Goal: Task Accomplishment & Management: Manage account settings

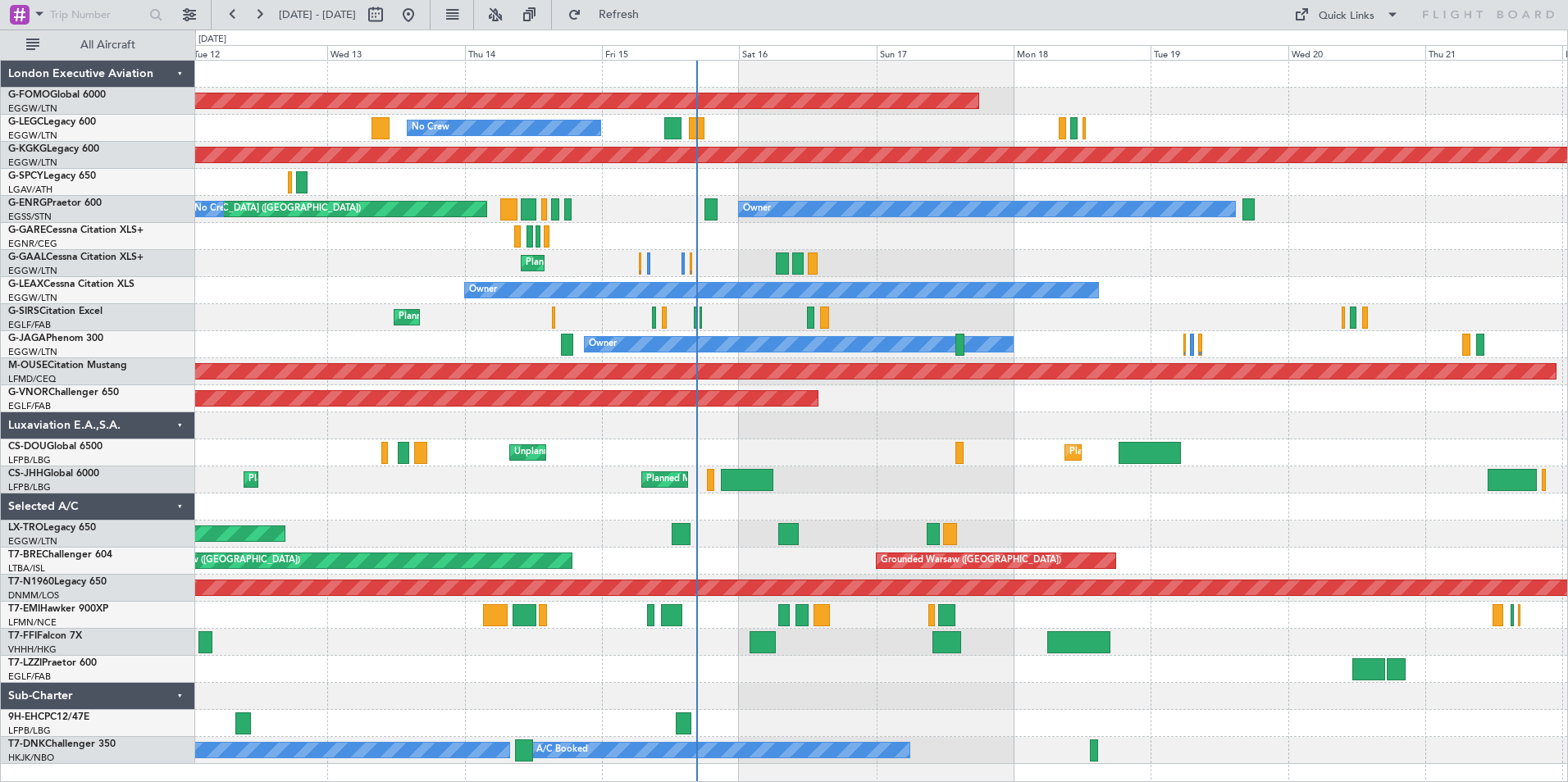
click at [767, 569] on div "Planned Maint Windsor Locks ([PERSON_NAME] Intl) No Crew A/C Unavailable [GEOGR…" at bounding box center [882, 412] width 1372 height 704
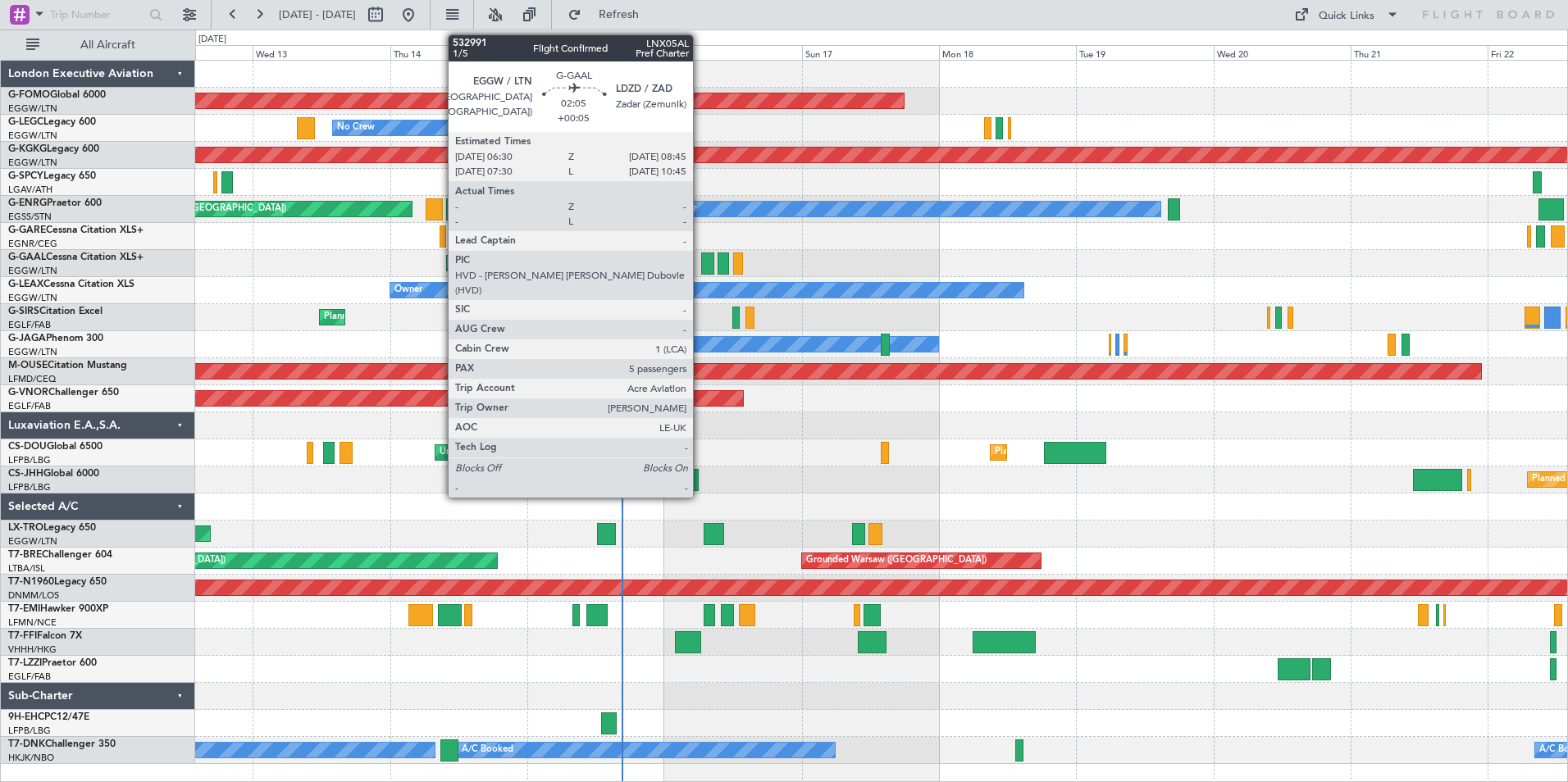
click at [701, 268] on div at bounding box center [707, 263] width 13 height 22
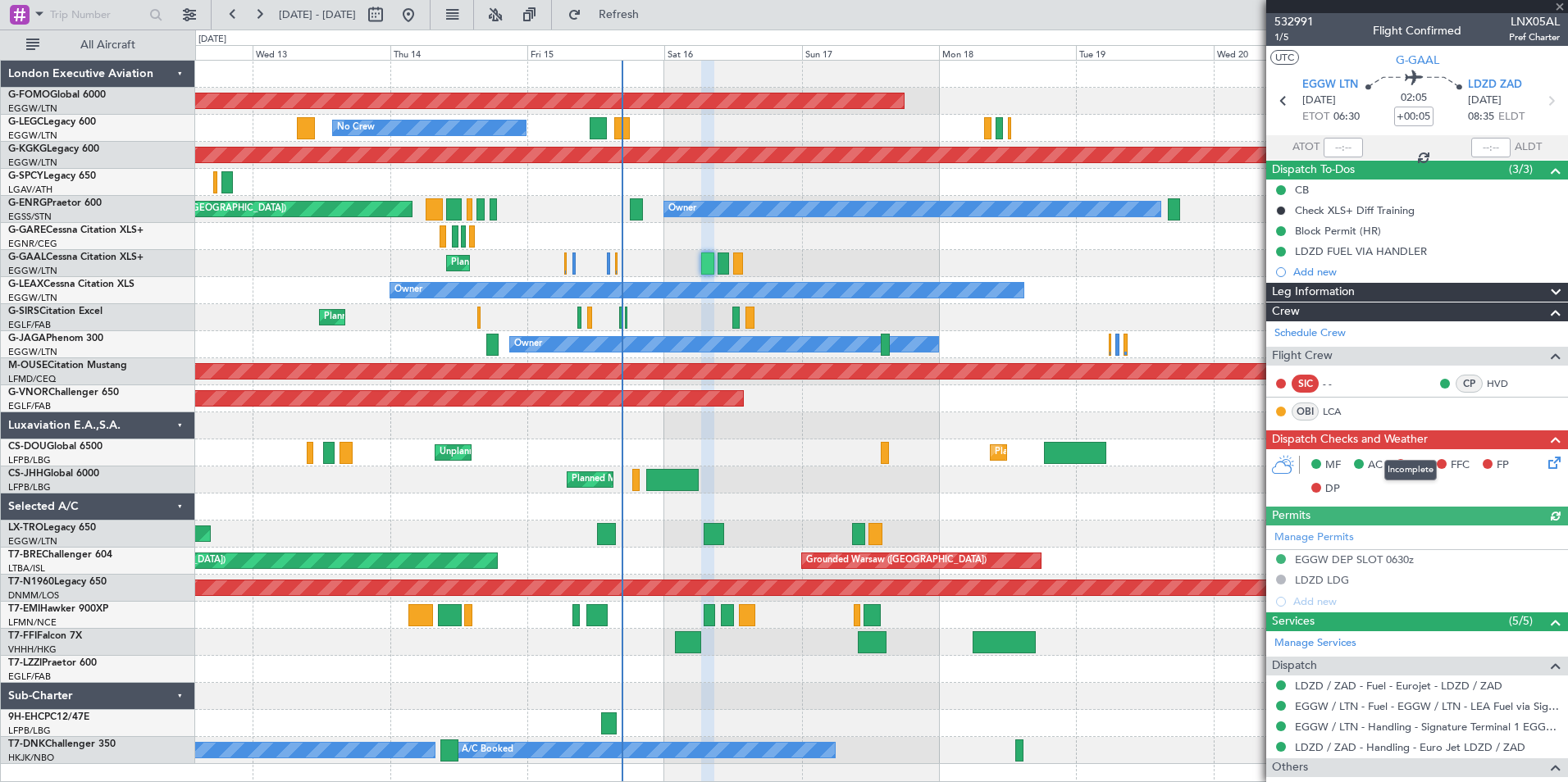
scroll to position [164, 0]
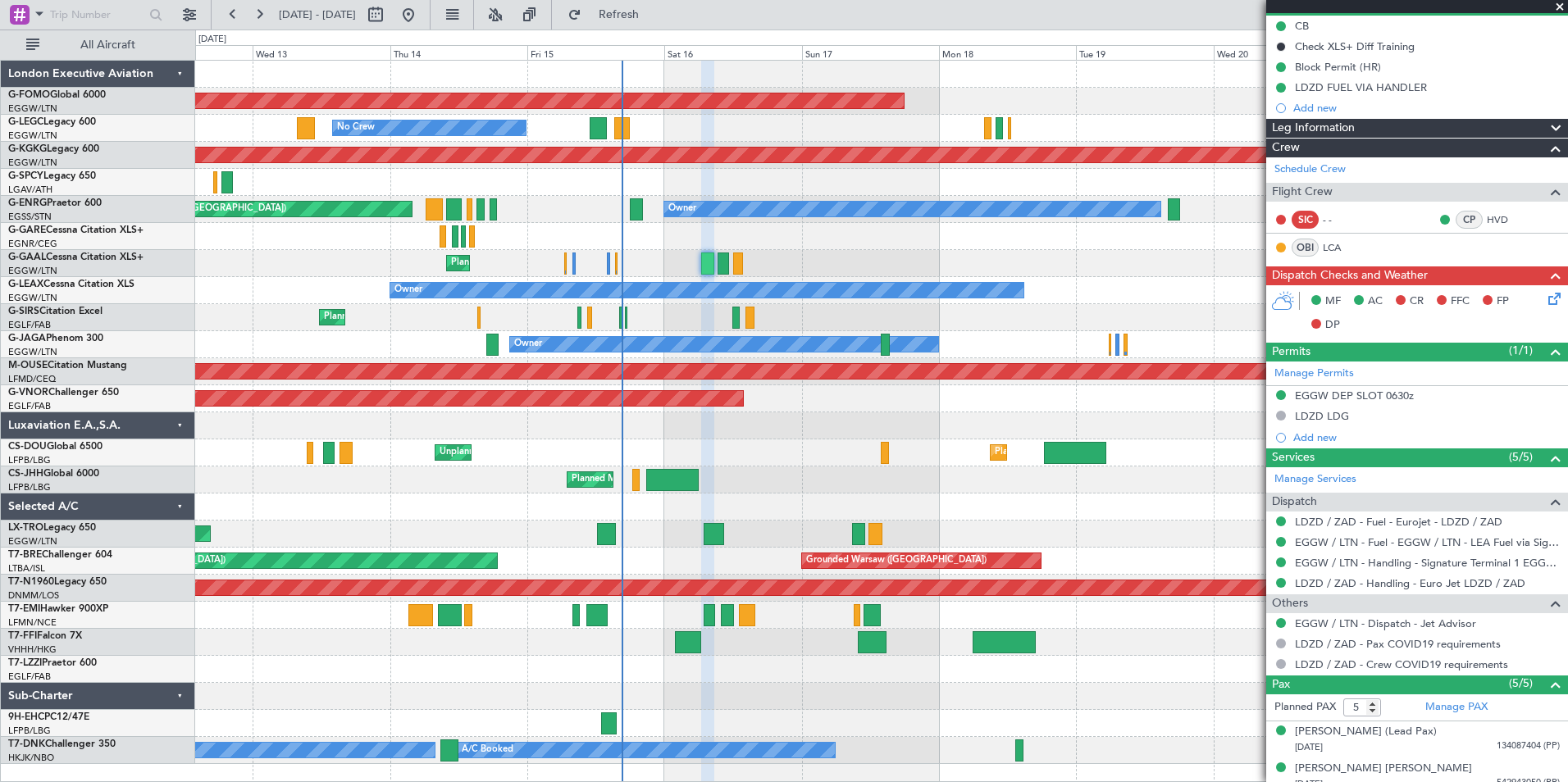
click at [717, 261] on div "Planned Maint" at bounding box center [882, 263] width 1372 height 27
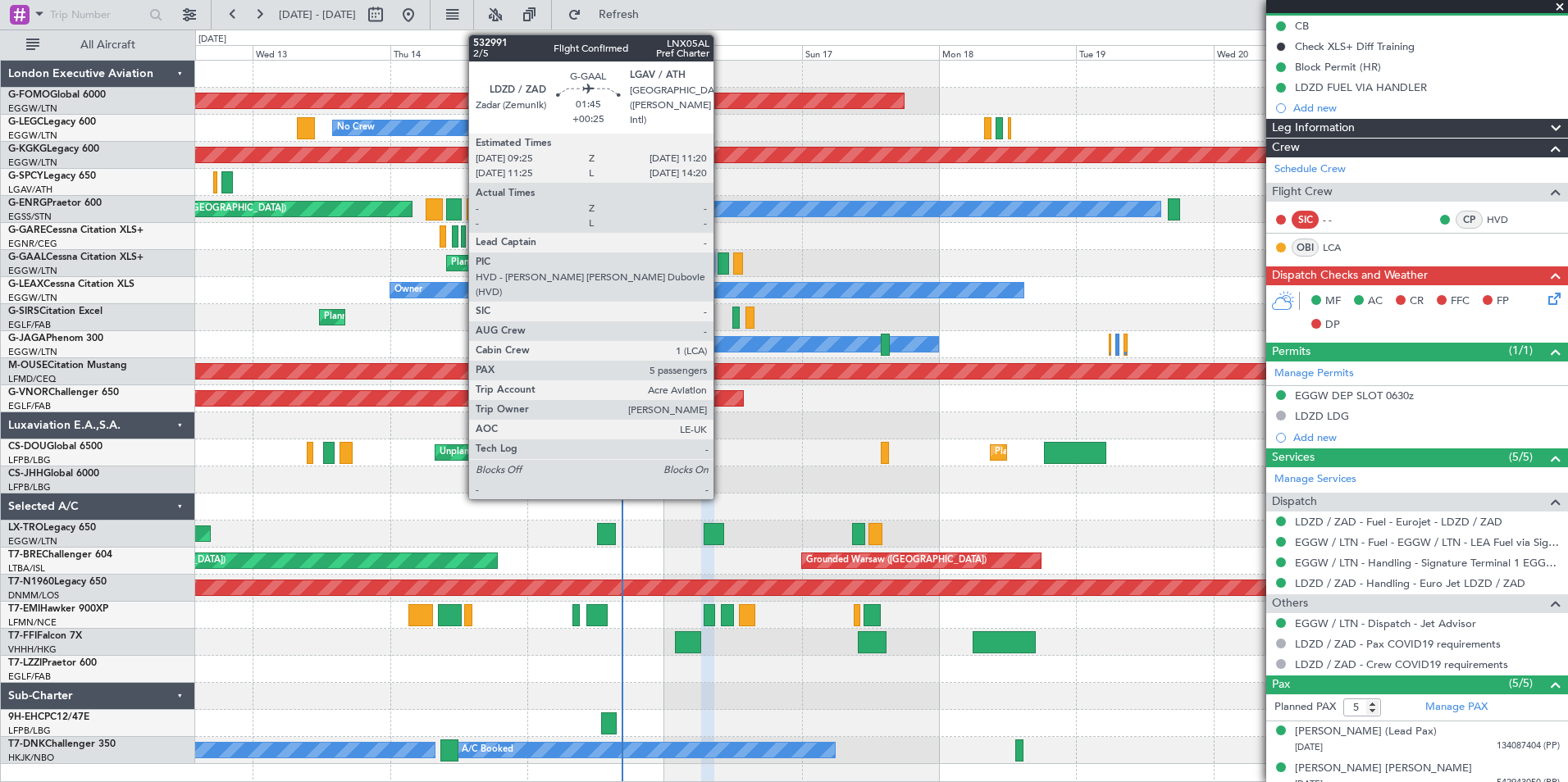
click at [721, 263] on div at bounding box center [723, 263] width 11 height 22
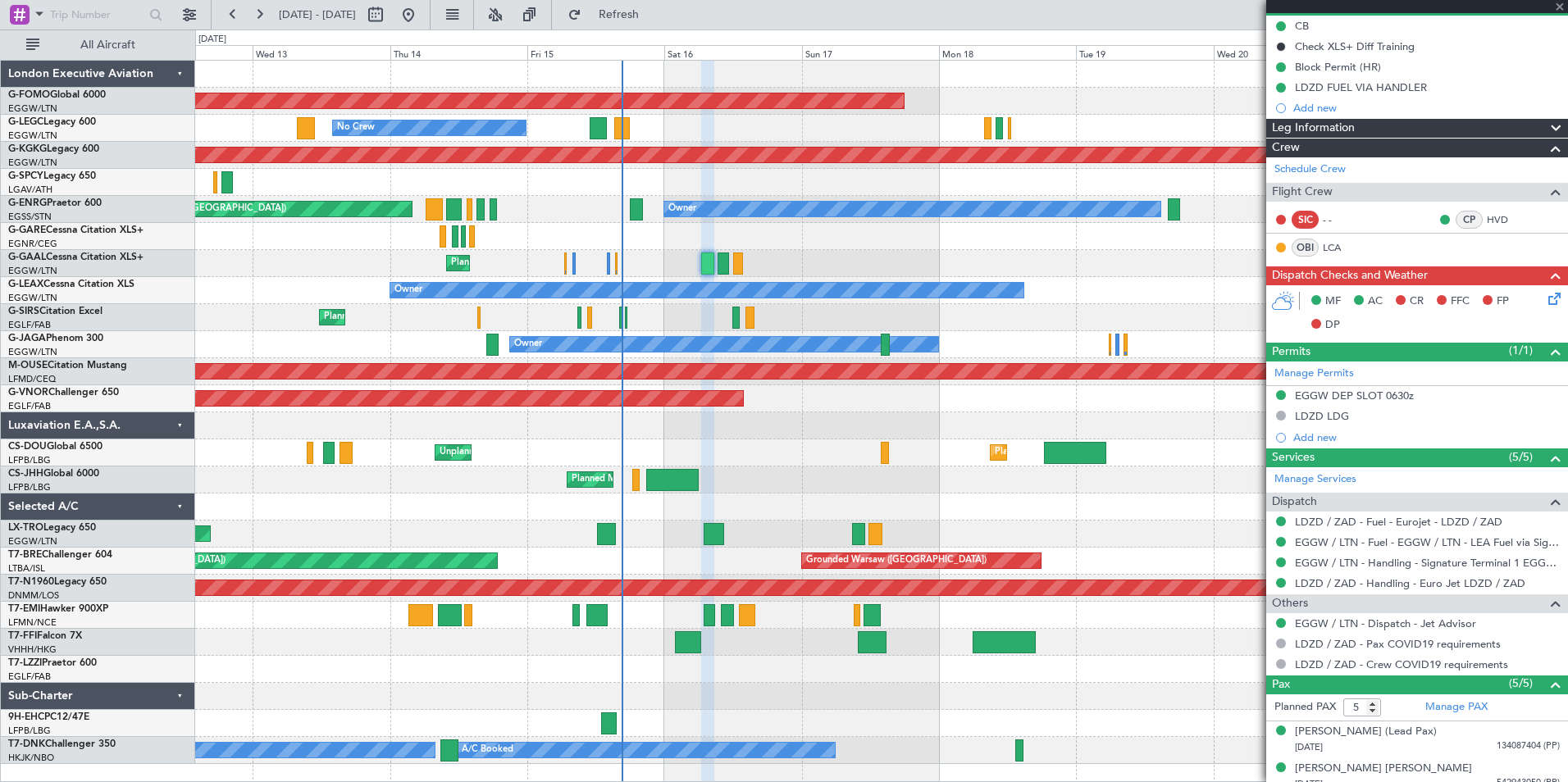
scroll to position [0, 0]
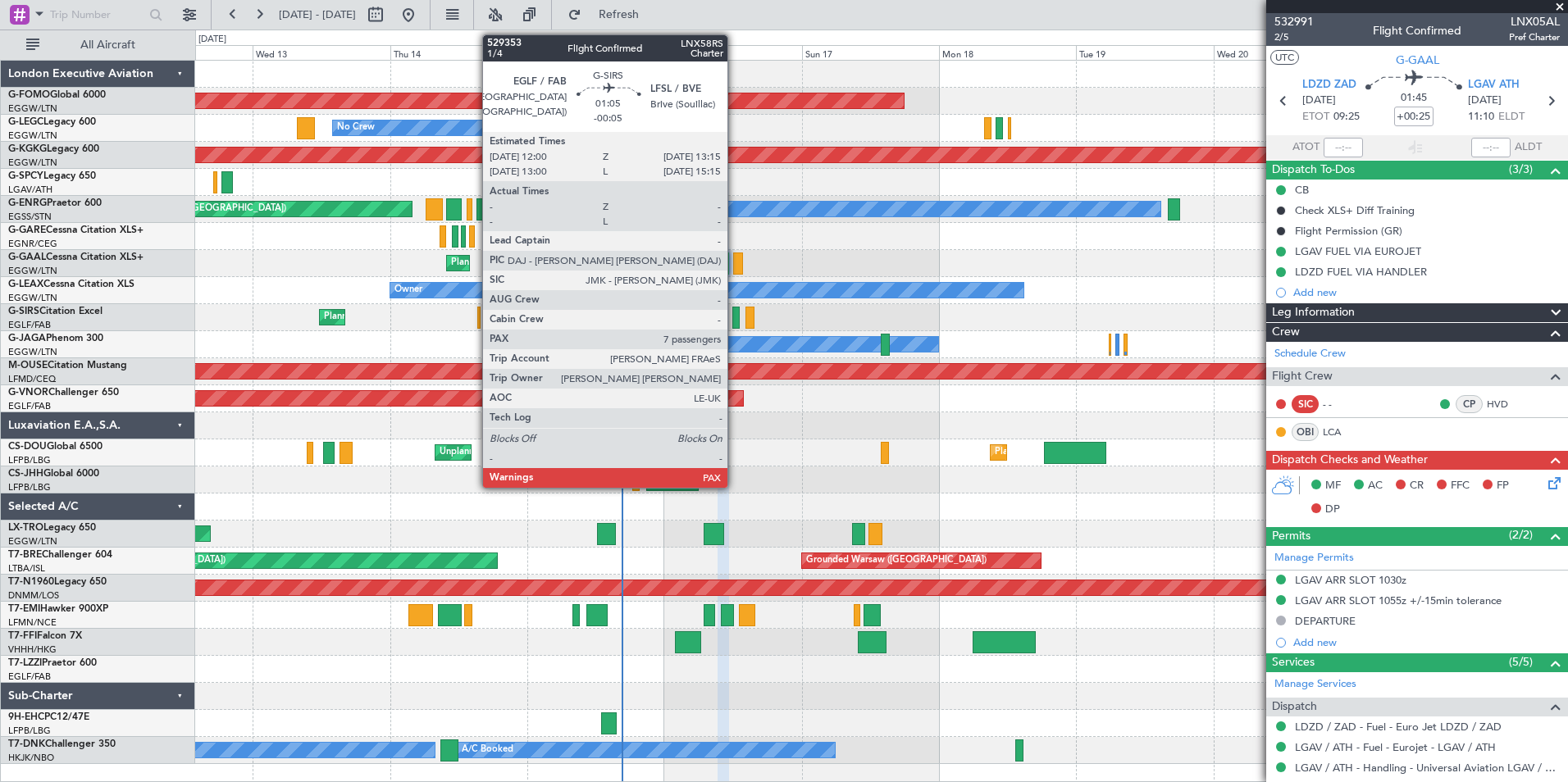
click at [735, 319] on div at bounding box center [736, 317] width 7 height 22
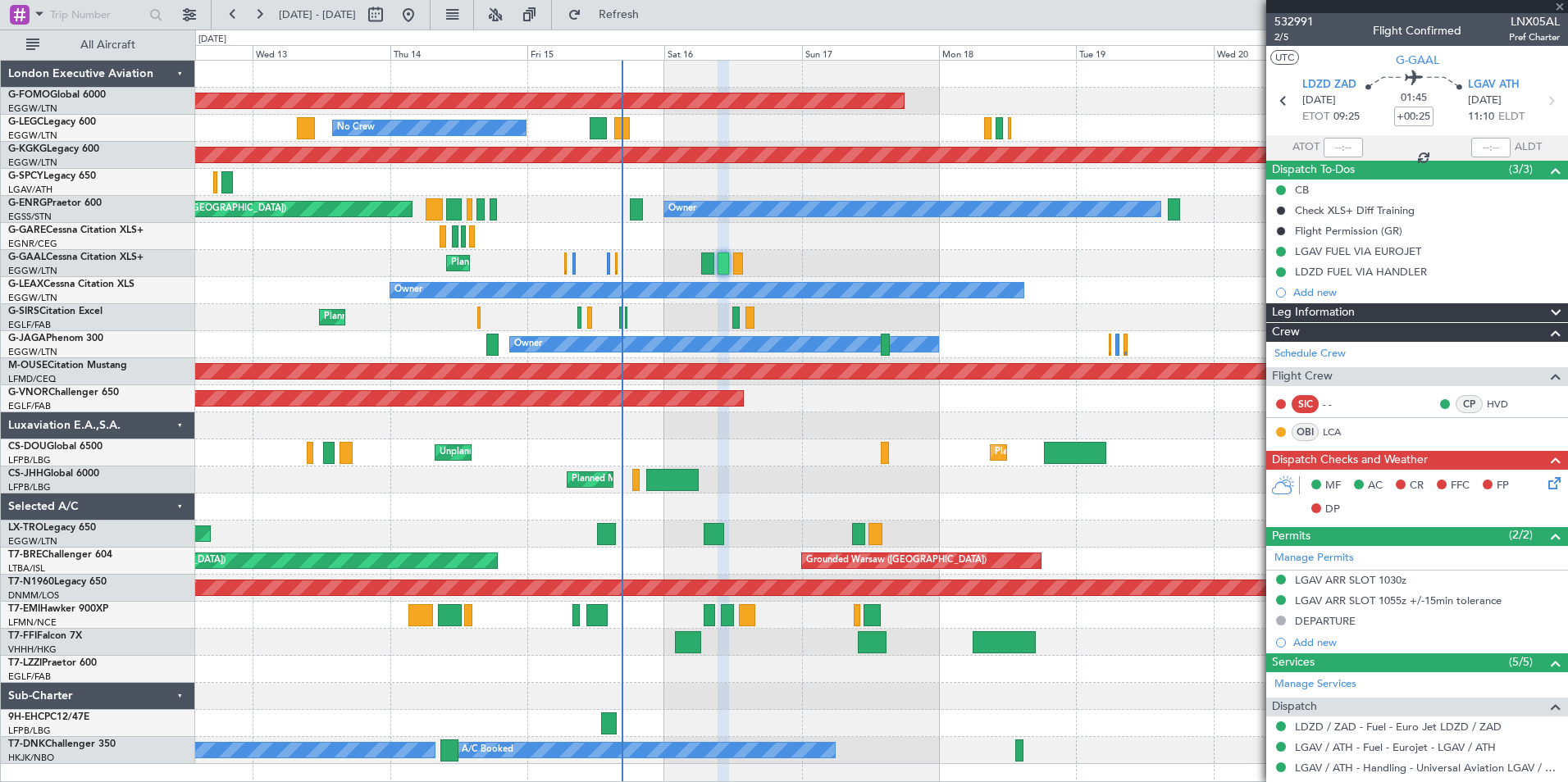
type input "-00:05"
type input "7"
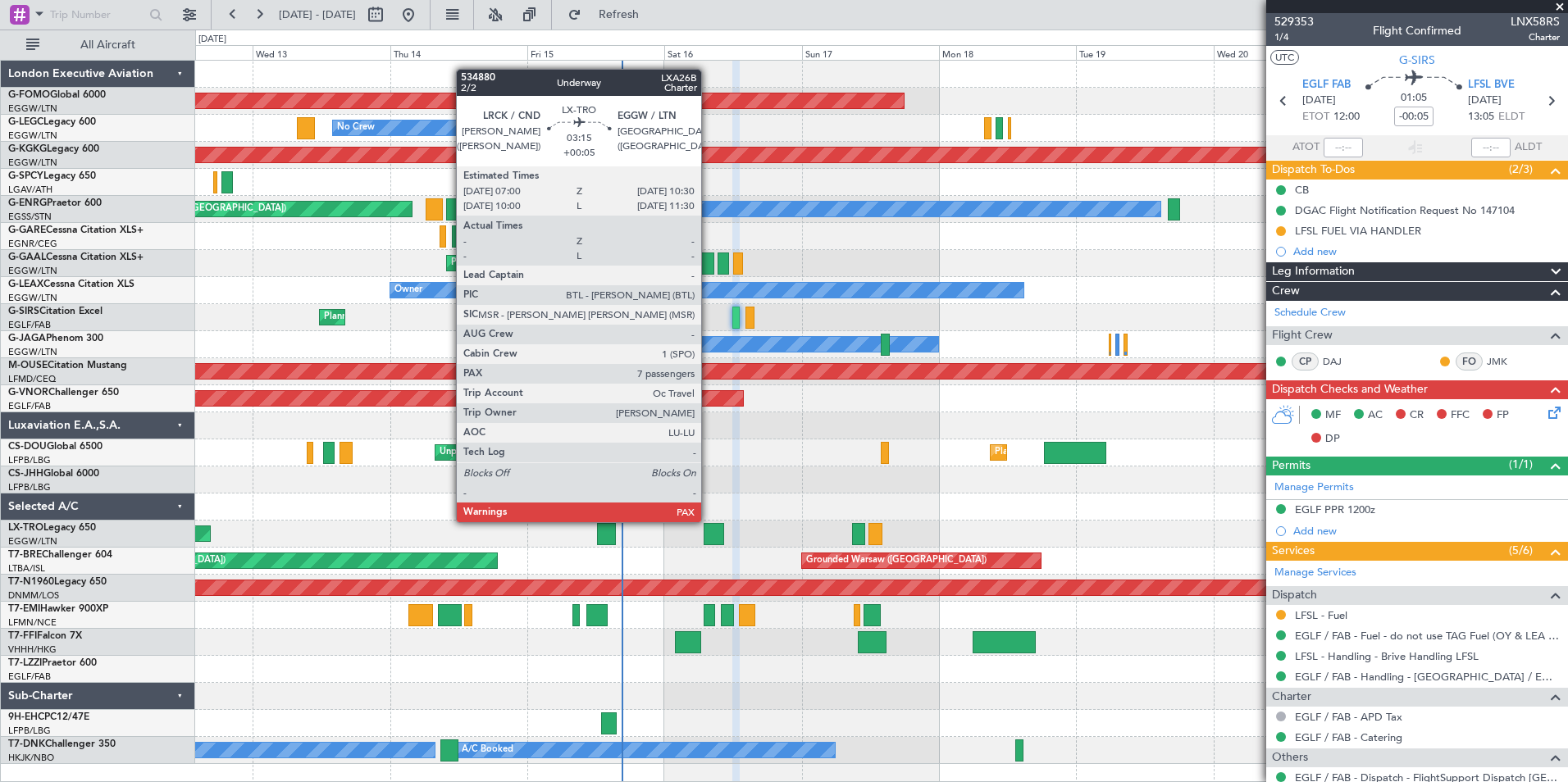
click at [708, 537] on div at bounding box center [714, 534] width 20 height 22
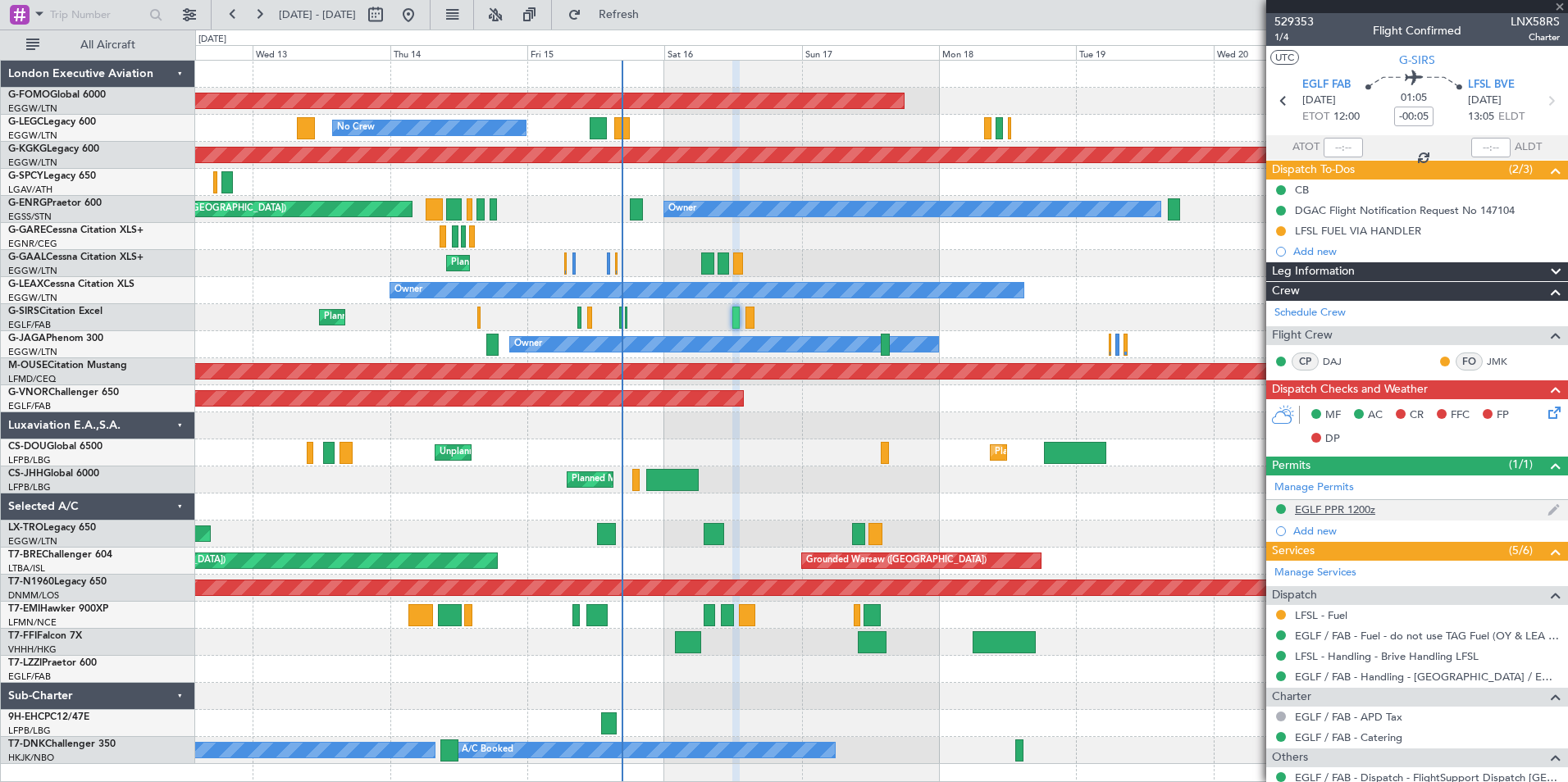
type input "+00:05"
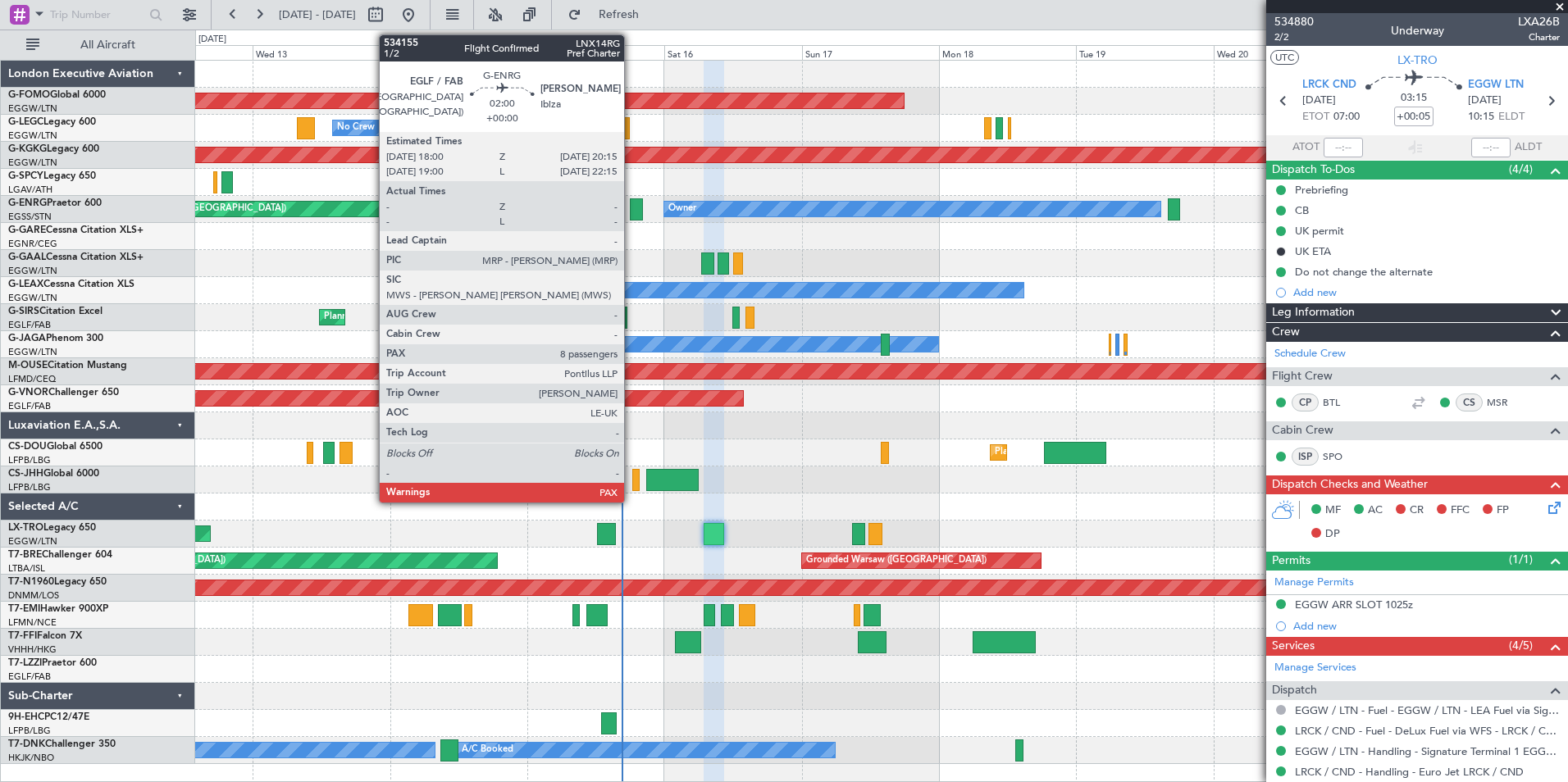
click at [632, 209] on div at bounding box center [636, 209] width 13 height 22
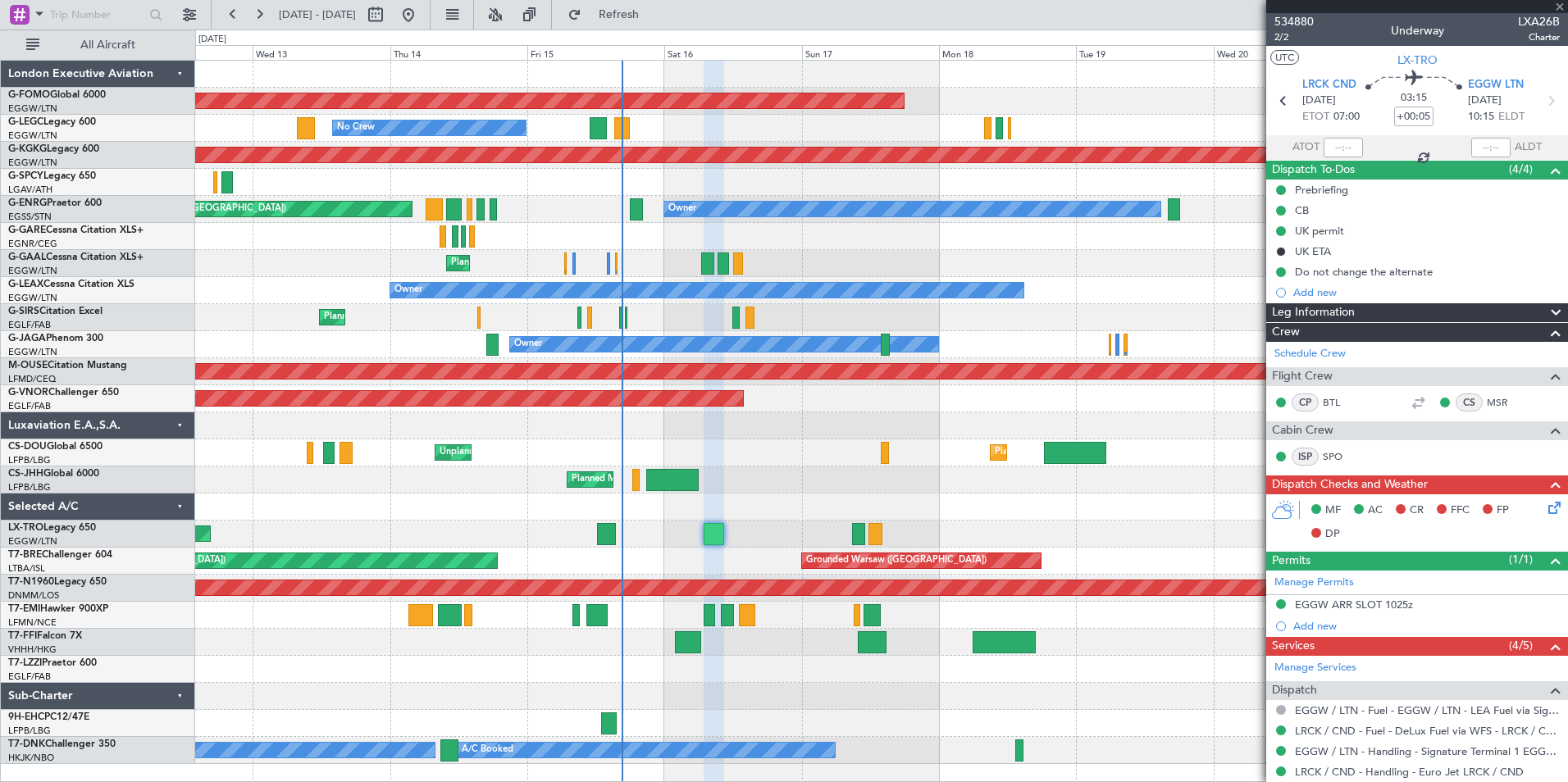
type input "8"
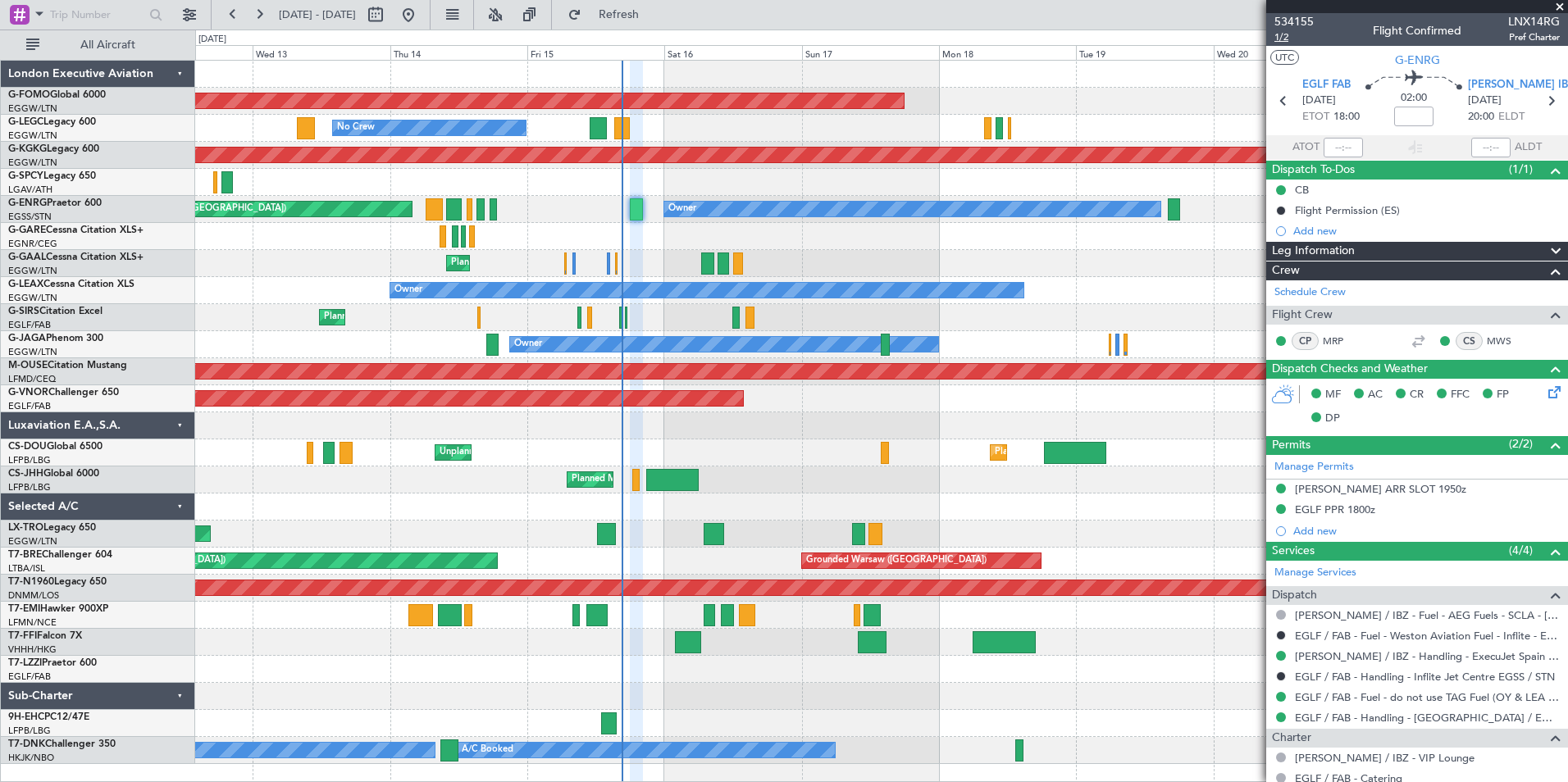
click at [1283, 39] on span "1/2" at bounding box center [1294, 37] width 40 height 14
click at [1416, 65] on span "G-ENRG" at bounding box center [1417, 61] width 45 height 18
click at [645, 23] on button "Refresh" at bounding box center [610, 15] width 99 height 26
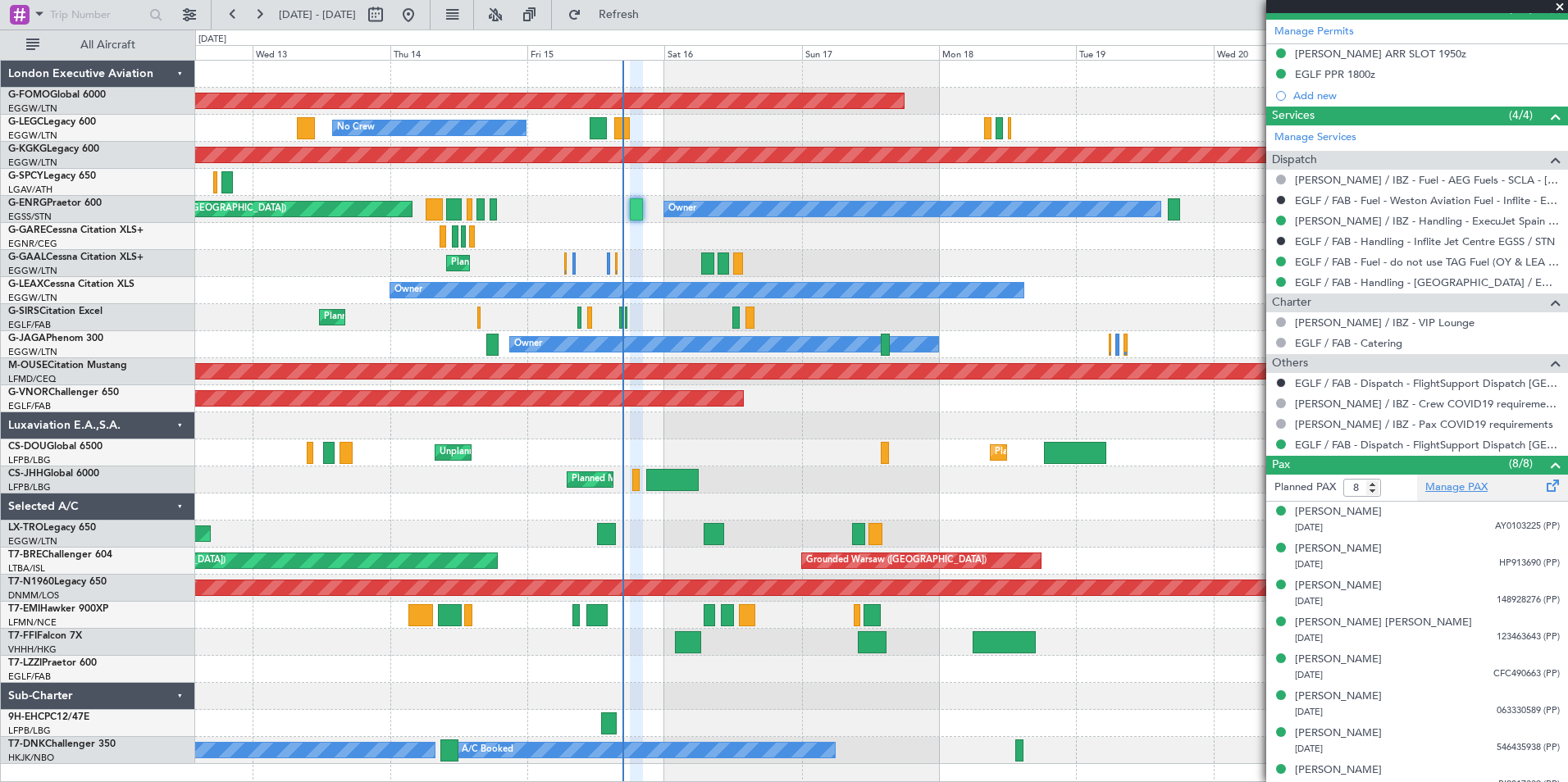
scroll to position [449, 0]
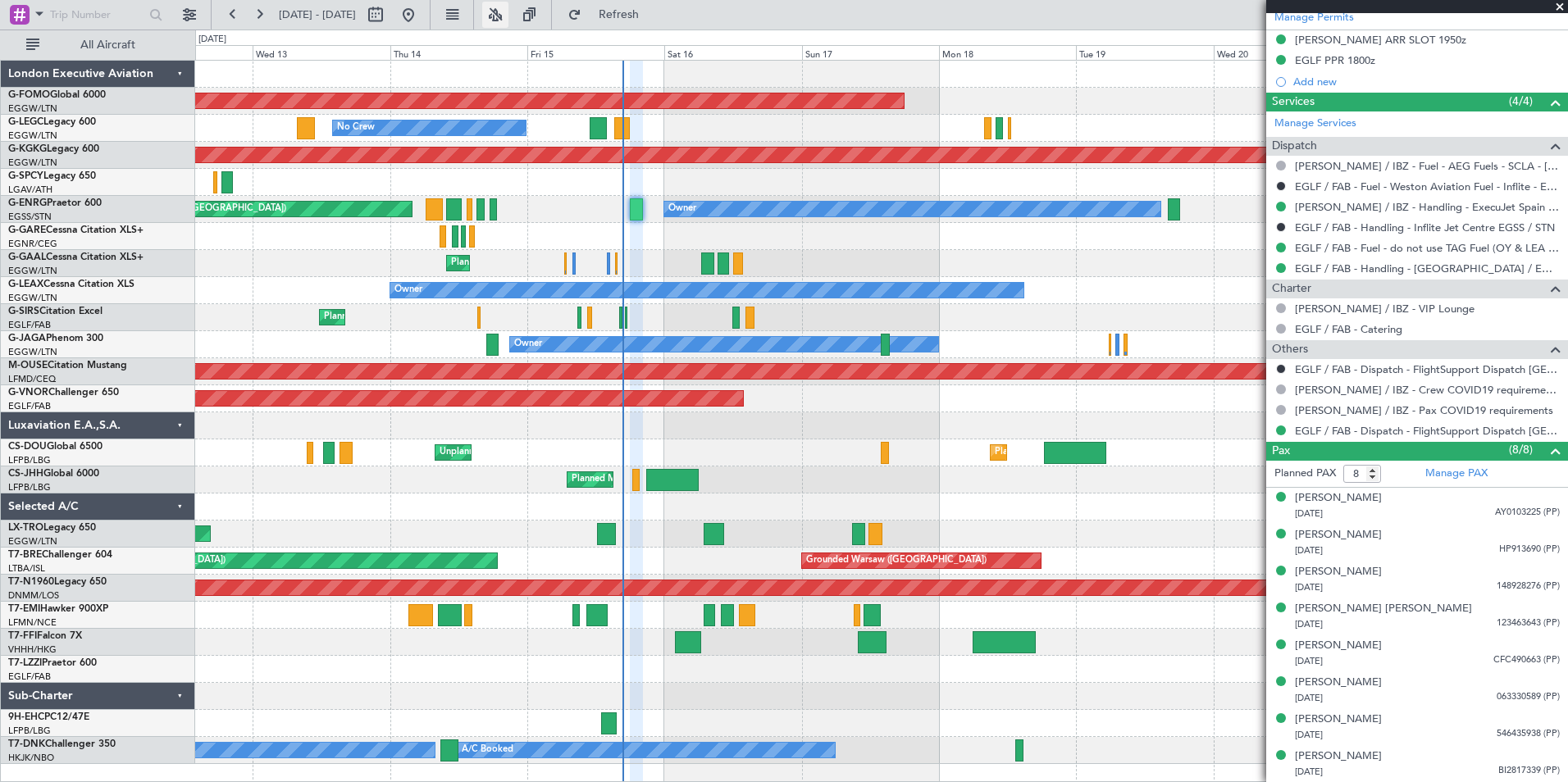
click at [508, 11] on button at bounding box center [495, 15] width 26 height 26
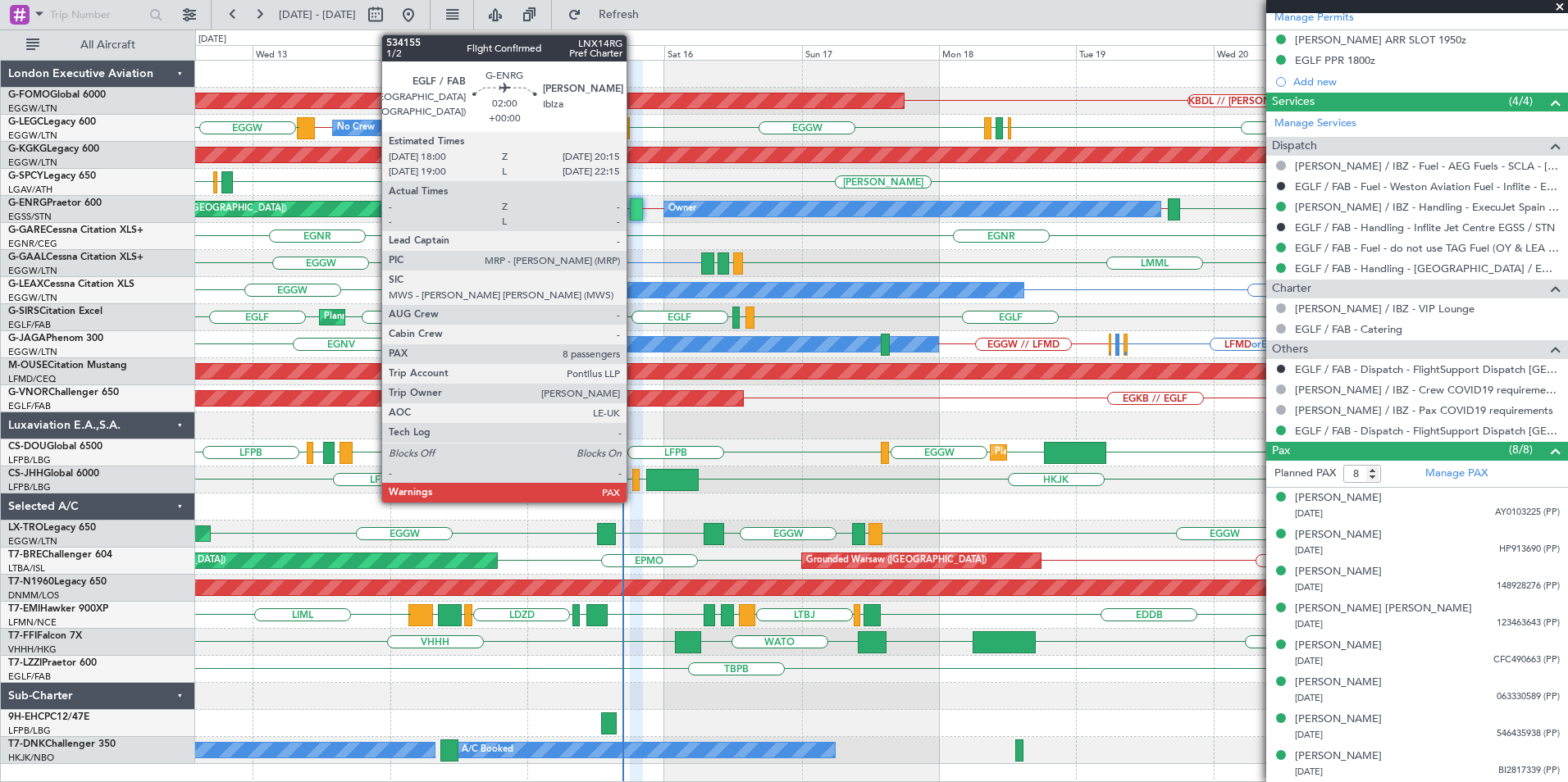
click at [634, 209] on div at bounding box center [636, 209] width 13 height 22
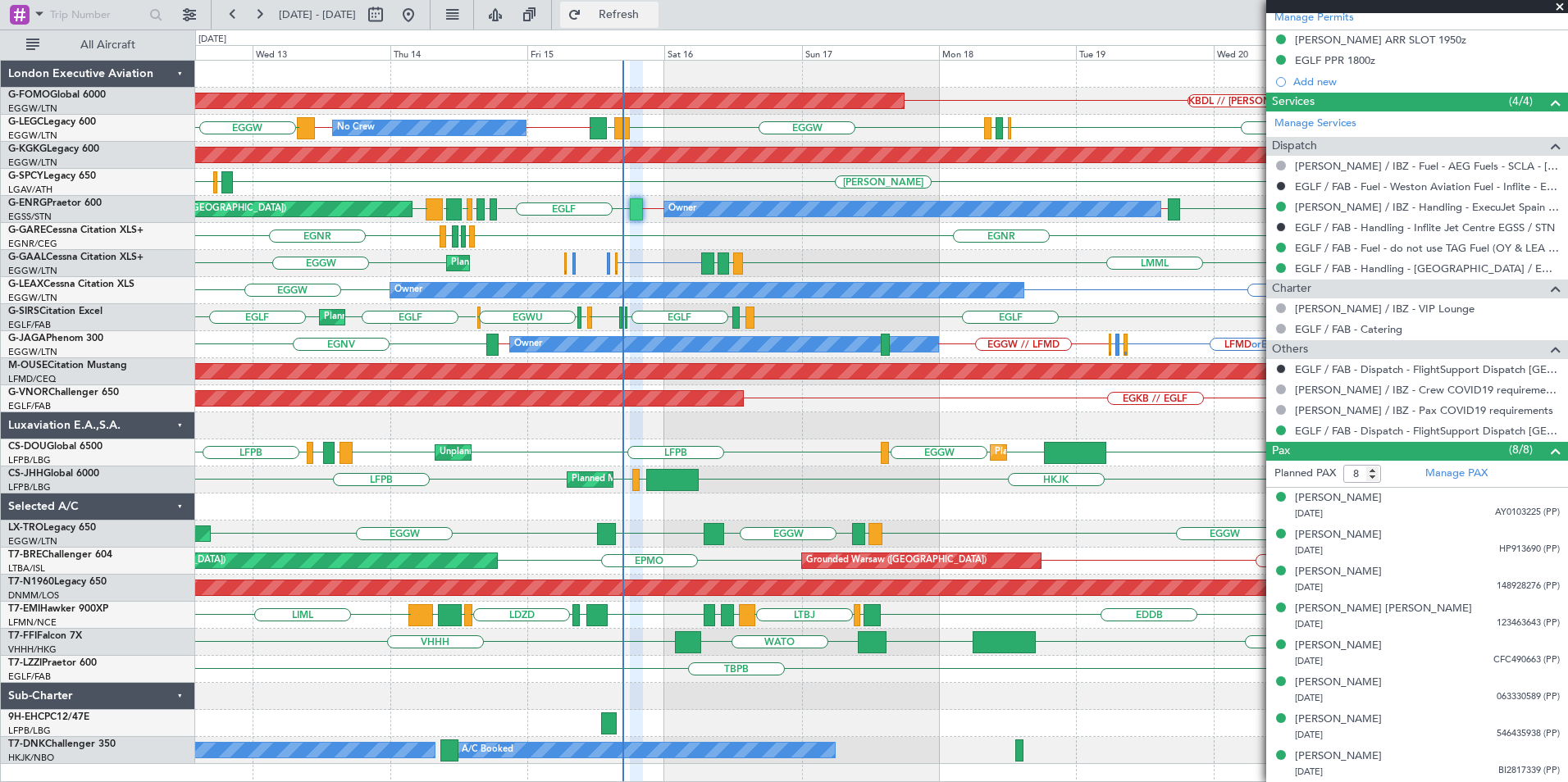
click at [654, 15] on span "Refresh" at bounding box center [619, 14] width 69 height 11
